Goal: Information Seeking & Learning: Find specific fact

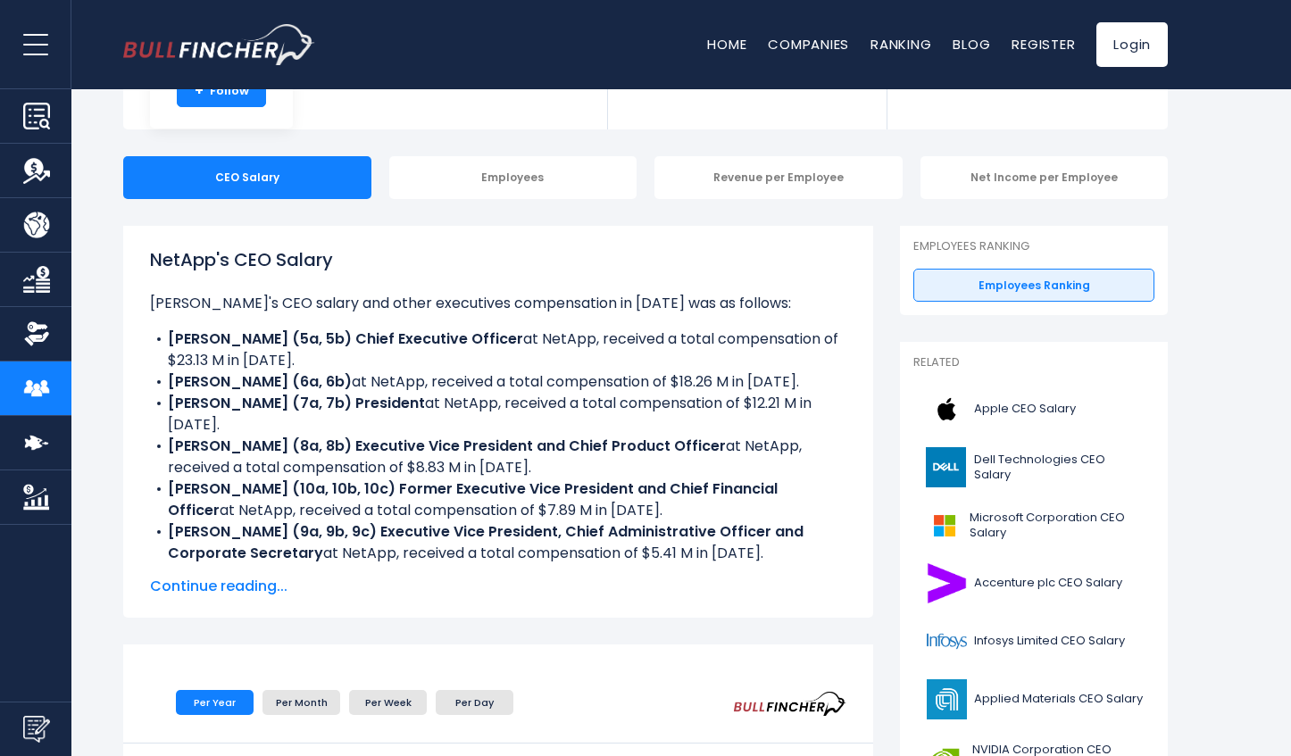
scroll to position [179, 0]
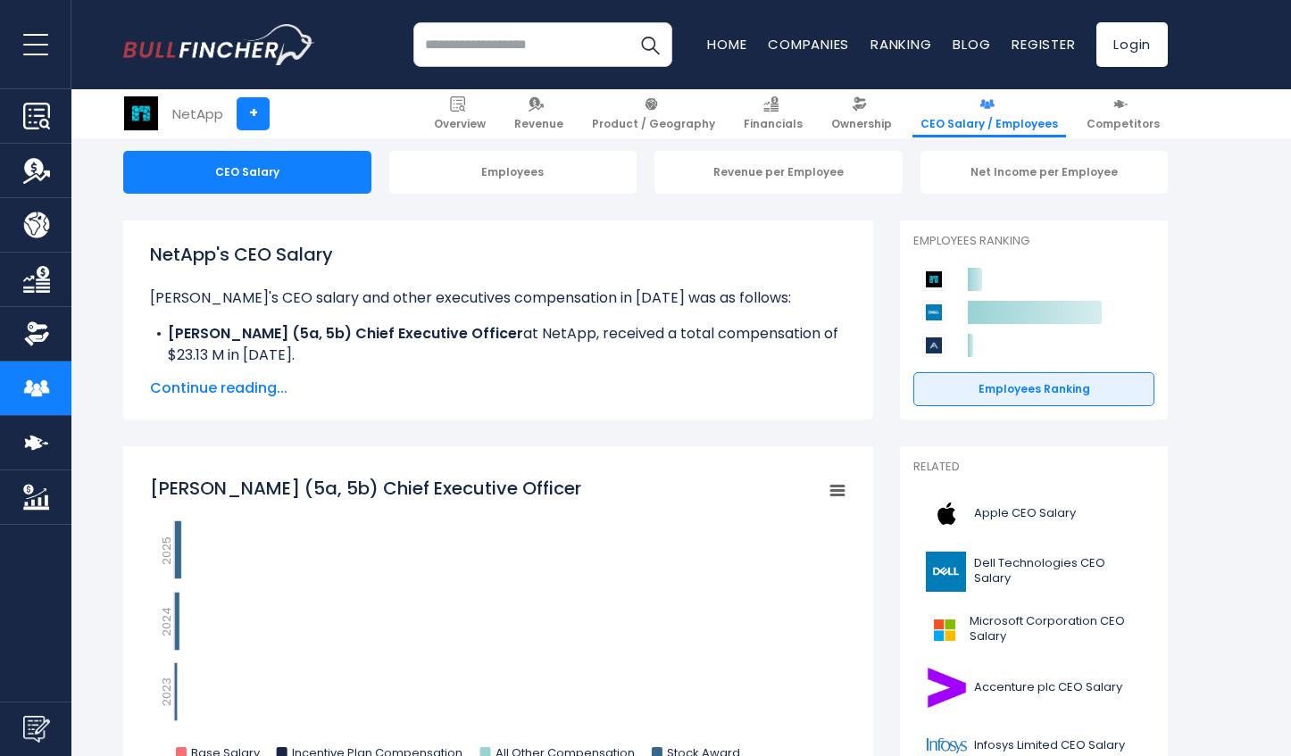
click at [241, 391] on span "Continue reading..." at bounding box center [498, 388] width 696 height 21
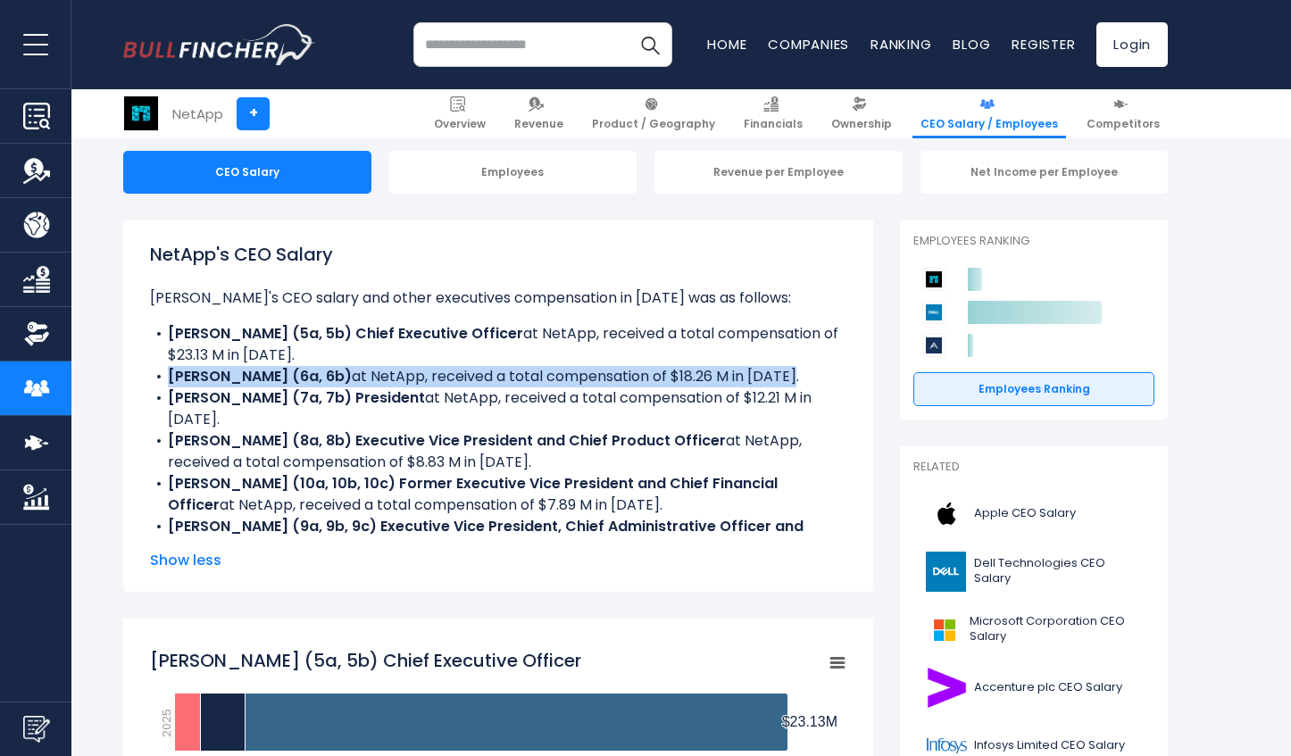
drag, startPoint x: 171, startPoint y: 375, endPoint x: 788, endPoint y: 367, distance: 617.8
click at [788, 367] on li "[PERSON_NAME] (6a, 6b) at NetApp, received a total compensation of $18.26 M in …" at bounding box center [498, 376] width 696 height 21
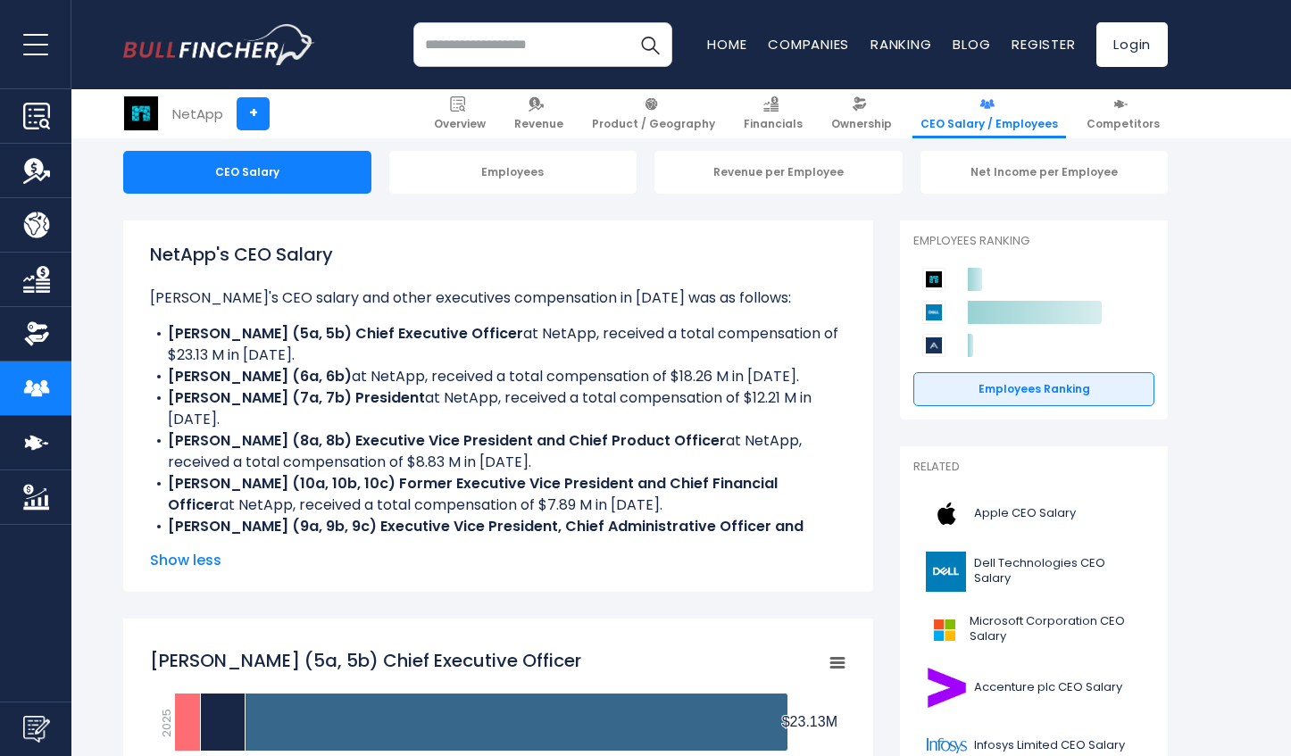
click at [477, 439] on li "[PERSON_NAME] (8a, 8b) Executive Vice President and Chief Product Officer at Ne…" at bounding box center [498, 451] width 696 height 43
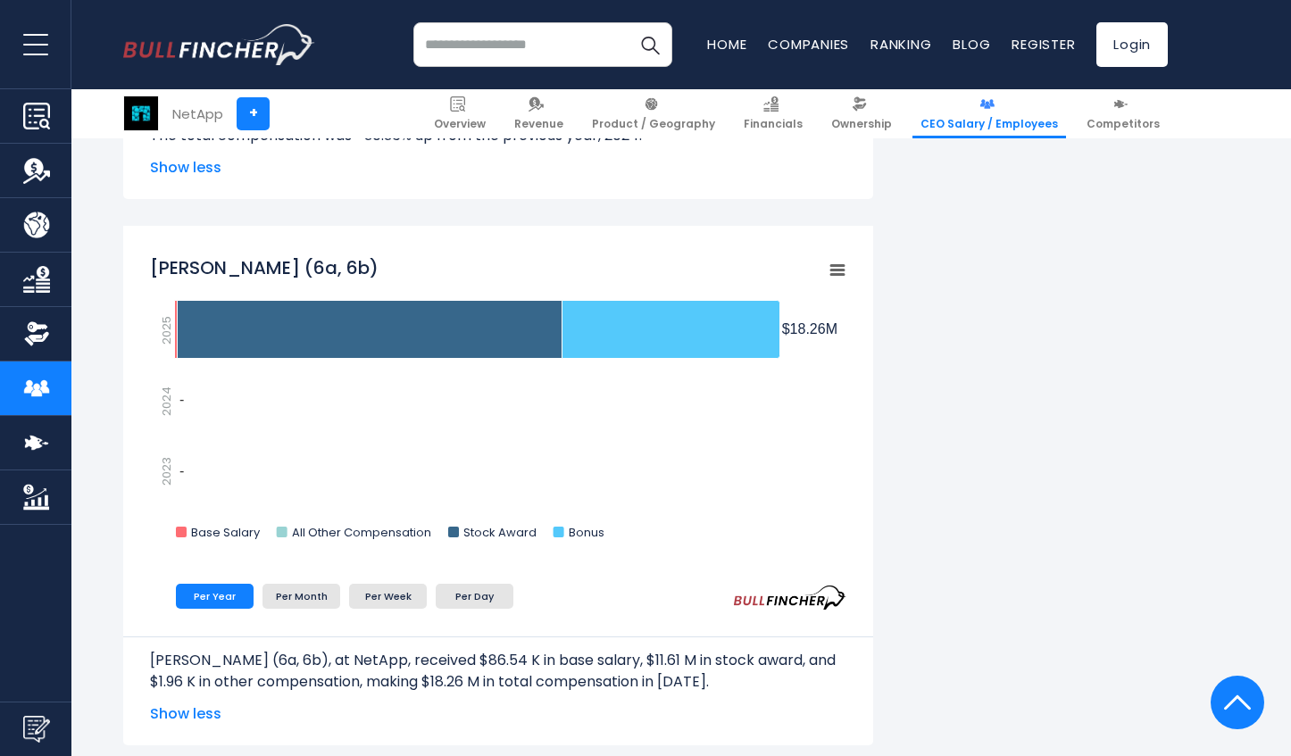
scroll to position [982, 0]
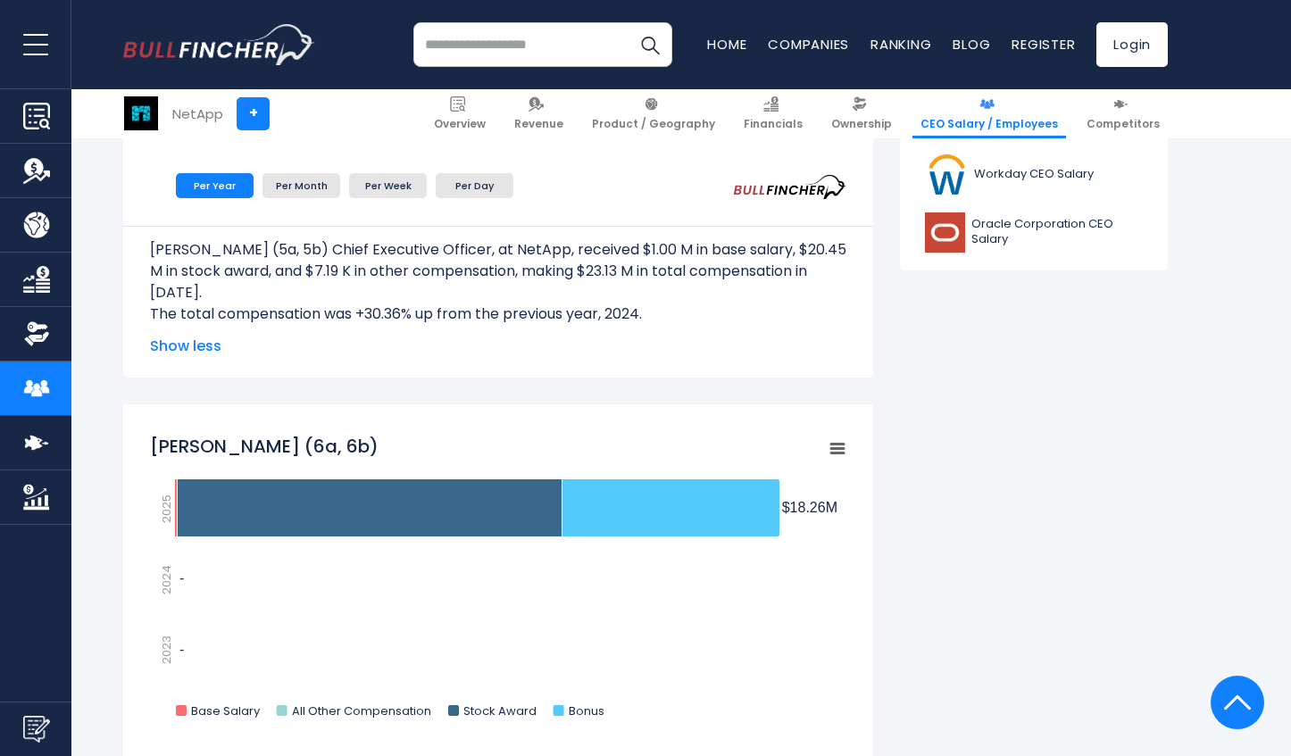
click at [176, 339] on span "Show less" at bounding box center [498, 346] width 696 height 21
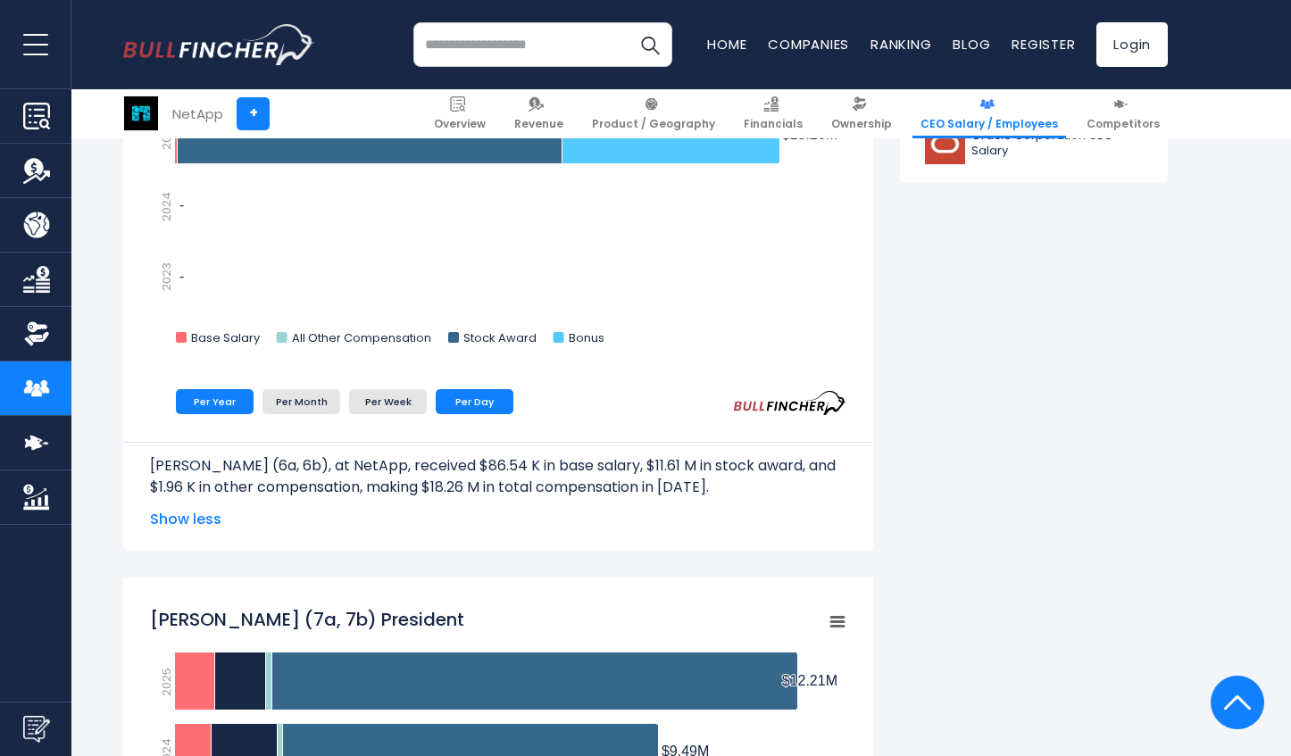
scroll to position [1071, 0]
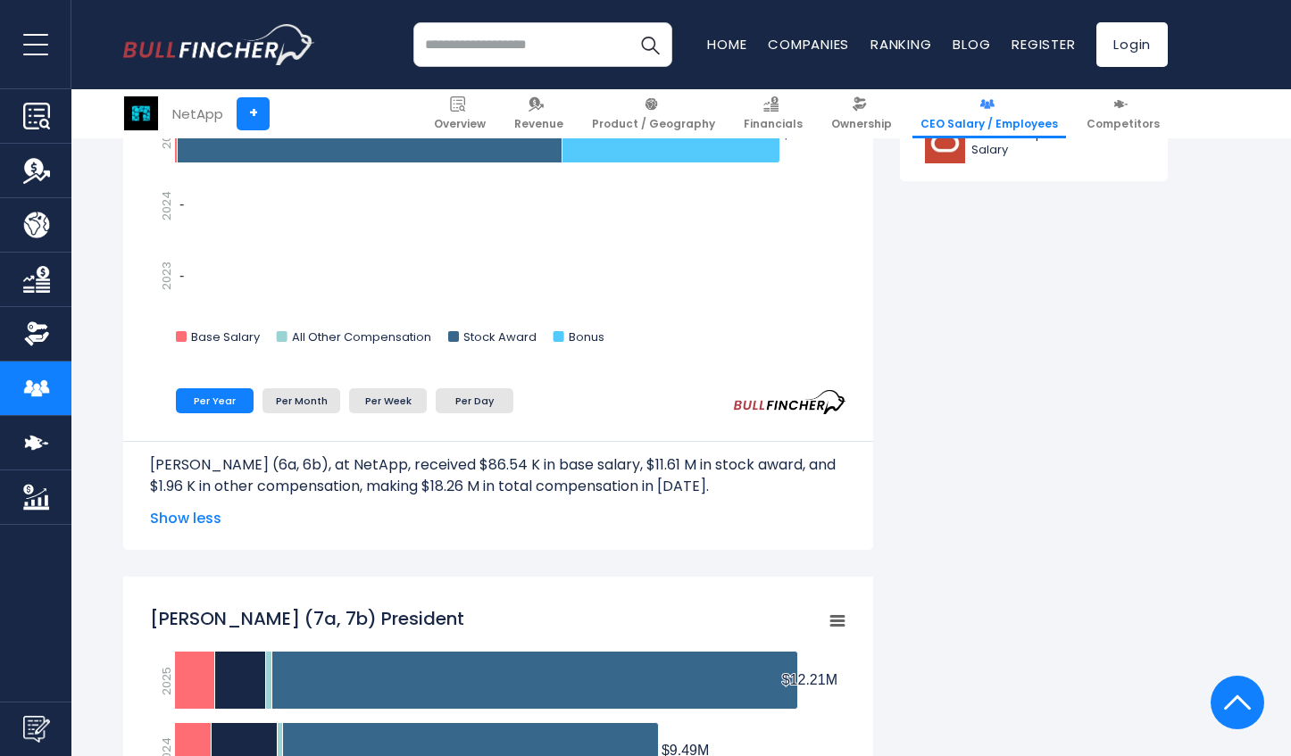
click at [218, 515] on span "Show less" at bounding box center [498, 518] width 696 height 21
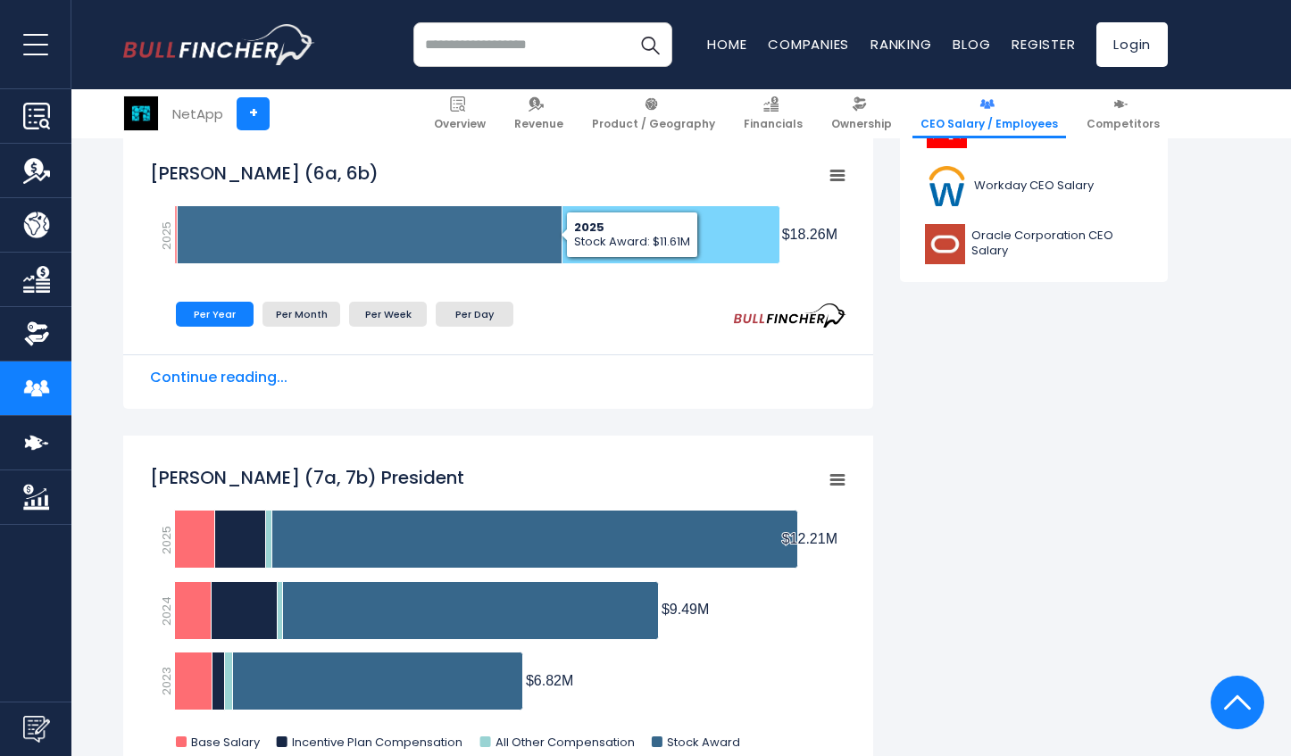
scroll to position [982, 0]
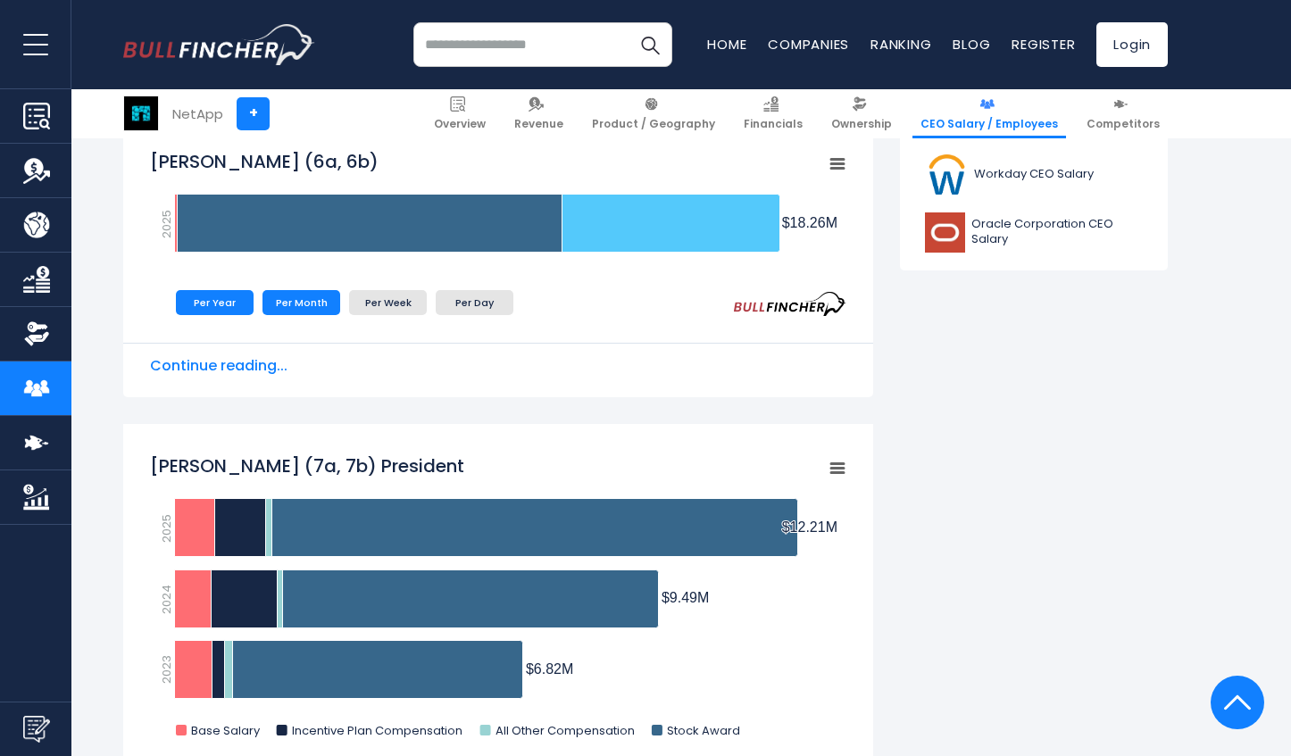
click at [295, 307] on li "Per Month" at bounding box center [301, 302] width 78 height 25
click at [390, 300] on li "Per Week" at bounding box center [388, 302] width 78 height 25
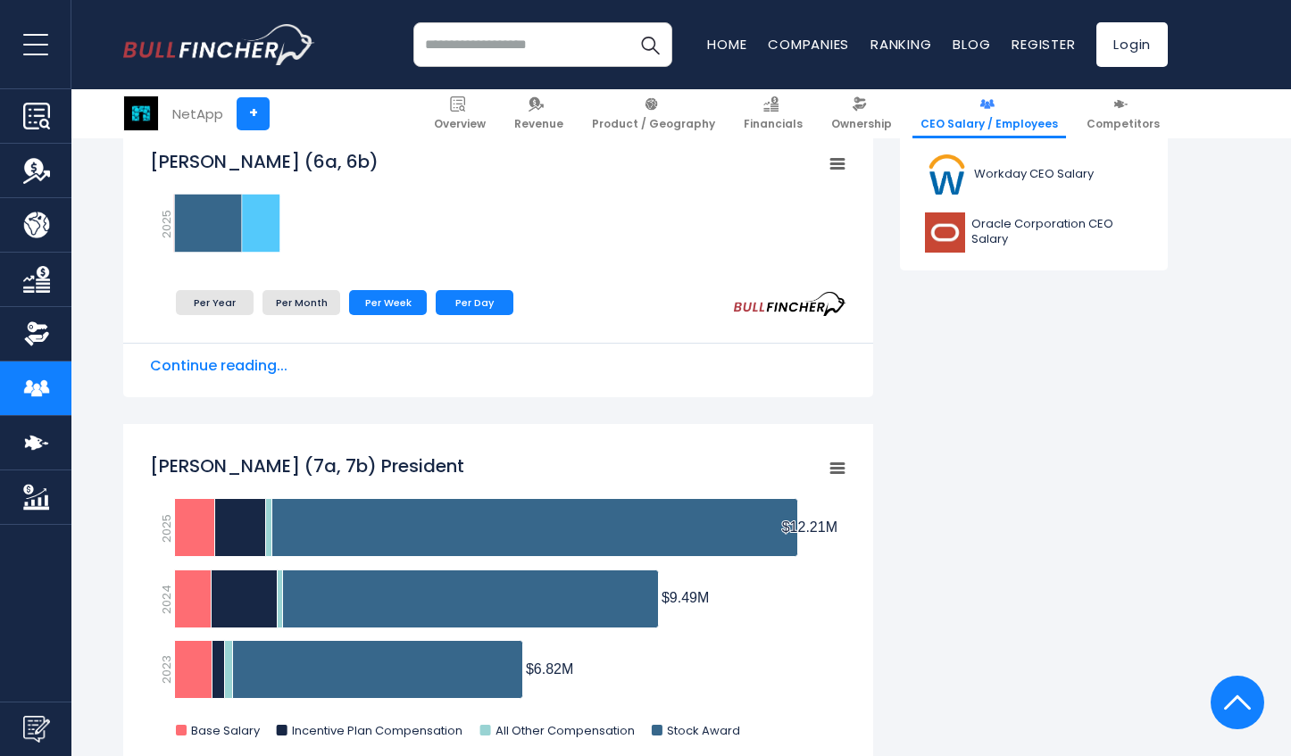
click at [464, 300] on li "Per Day" at bounding box center [475, 302] width 78 height 25
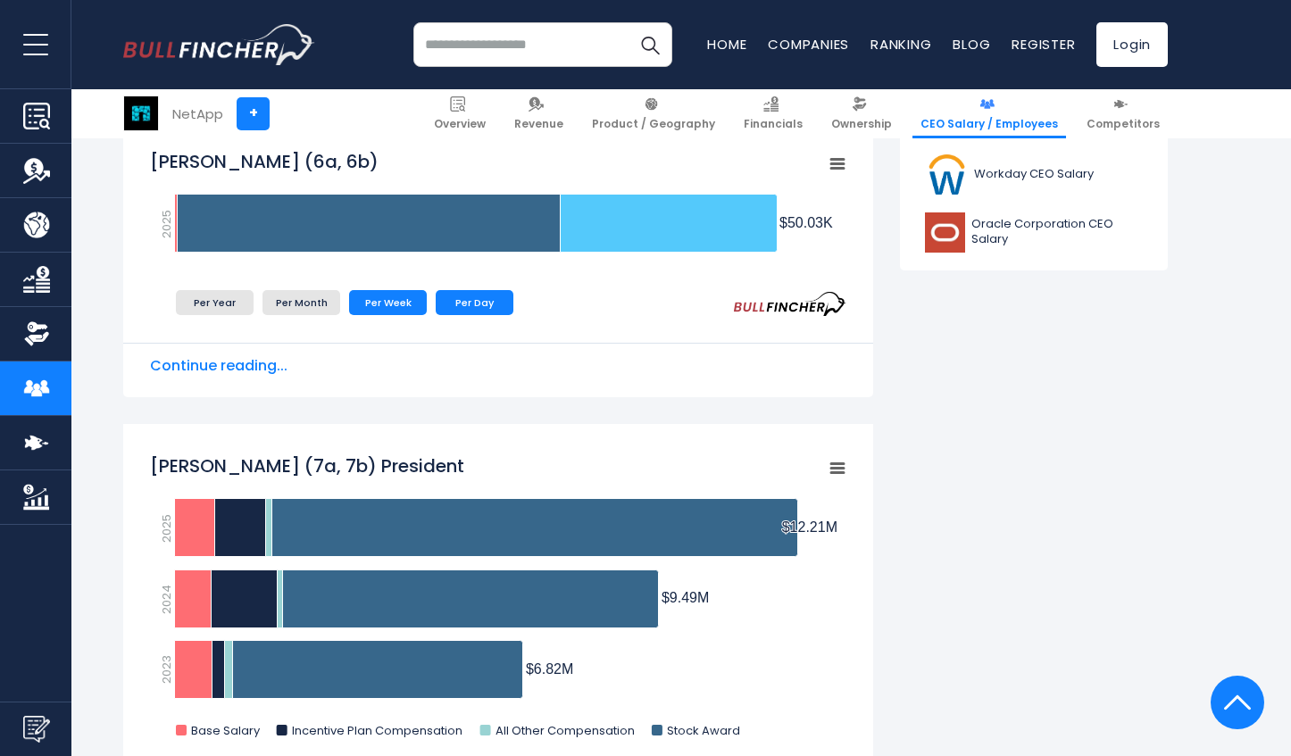
click at [386, 296] on li "Per Week" at bounding box center [388, 302] width 78 height 25
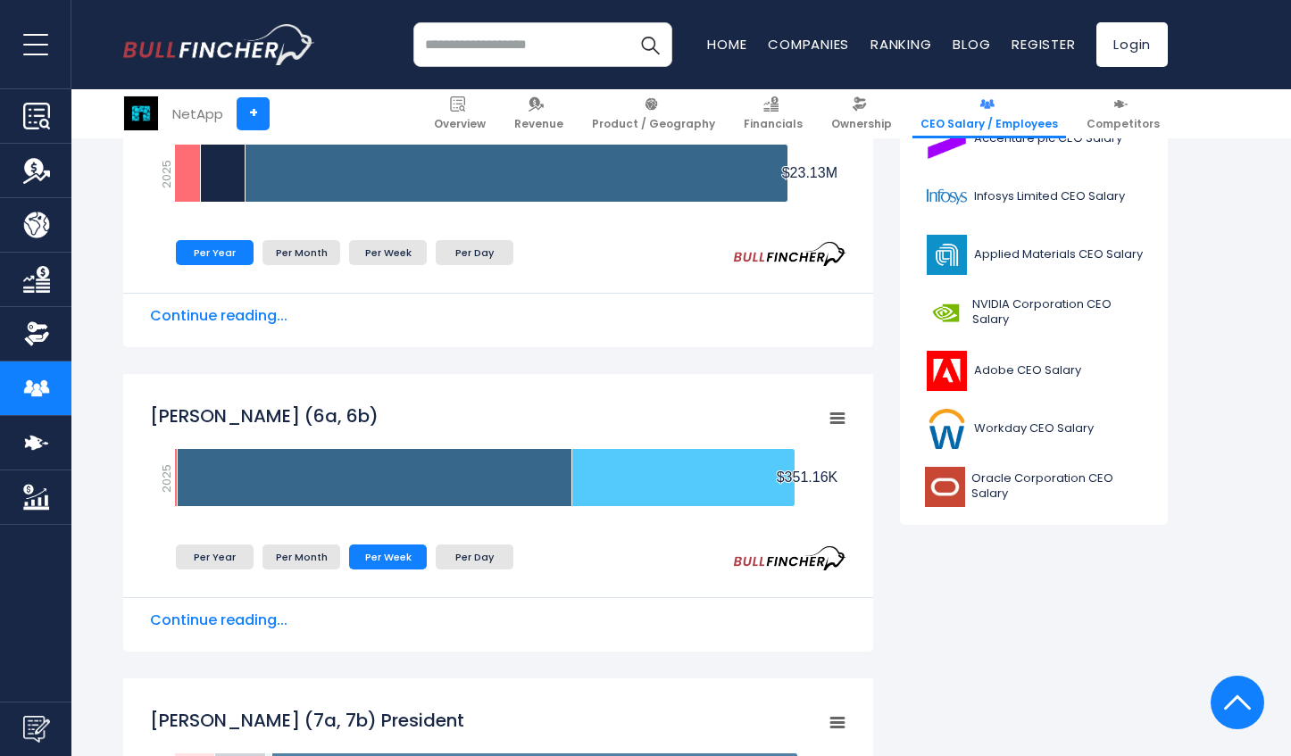
scroll to position [714, 0]
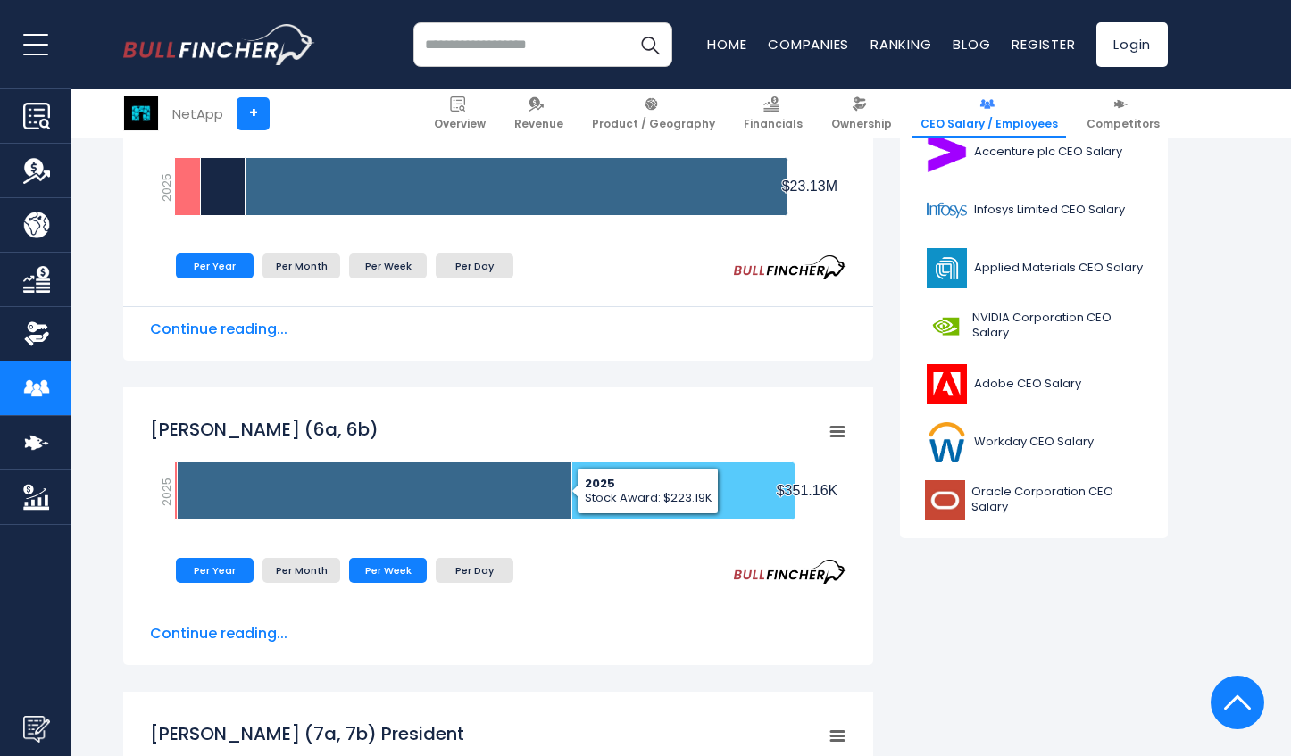
drag, startPoint x: 213, startPoint y: 569, endPoint x: 237, endPoint y: 564, distance: 24.5
click at [213, 569] on li "Per Year" at bounding box center [215, 570] width 78 height 25
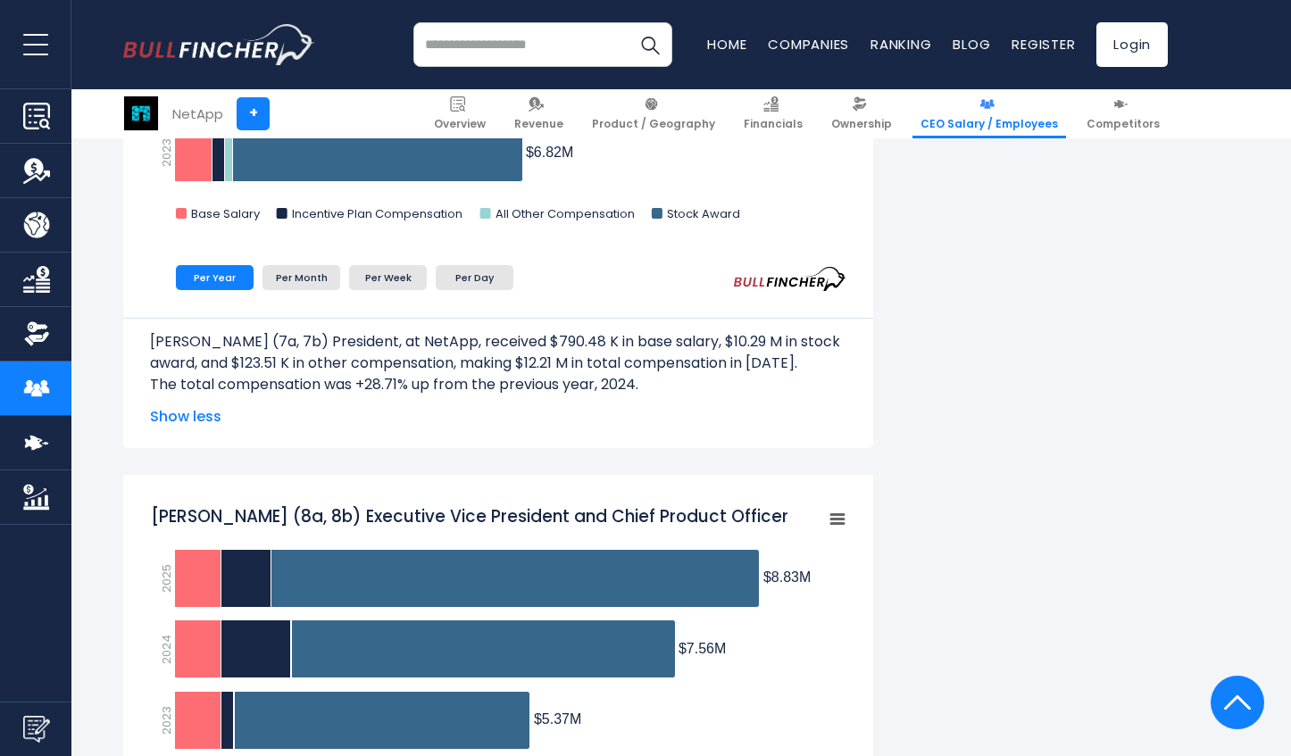
scroll to position [1518, 0]
